Goal: Information Seeking & Learning: Learn about a topic

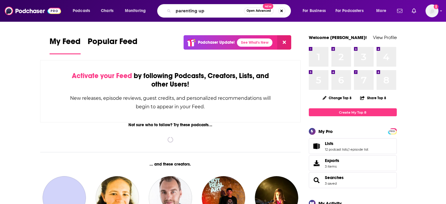
type input "parenting up"
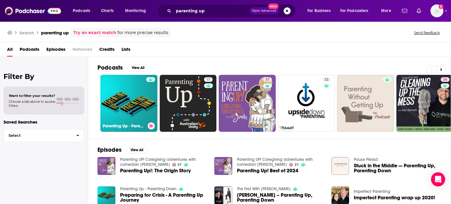
click at [134, 96] on link "Parenting Up - Parenting Down" at bounding box center [128, 103] width 57 height 57
click at [251, 90] on link "37 Parenting UP! Caregiving adventures with comedian J Smiles" at bounding box center [247, 103] width 57 height 57
